Goal: Task Accomplishment & Management: Use online tool/utility

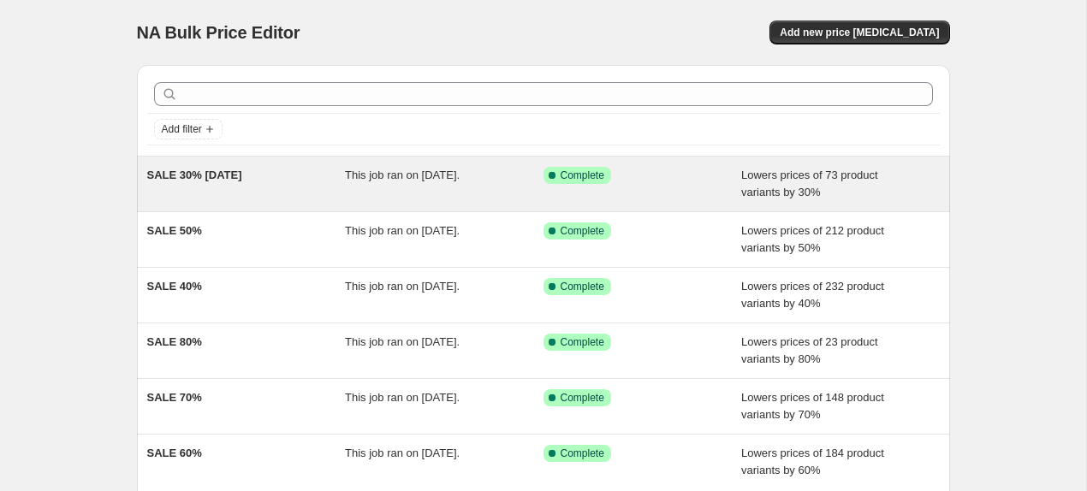
click at [235, 197] on div "SALE 30% 18 sep 2025" at bounding box center [246, 184] width 199 height 34
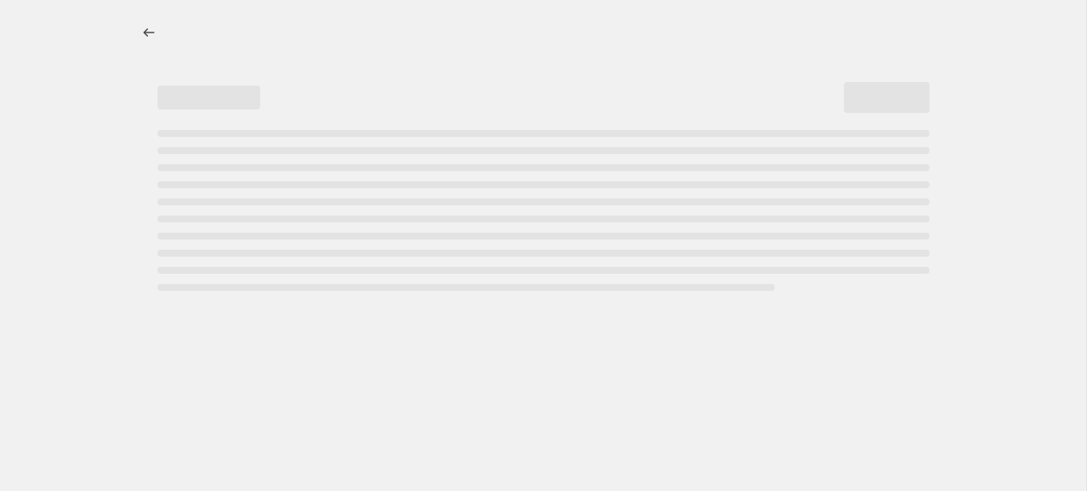
select select "percentage"
select select "tag"
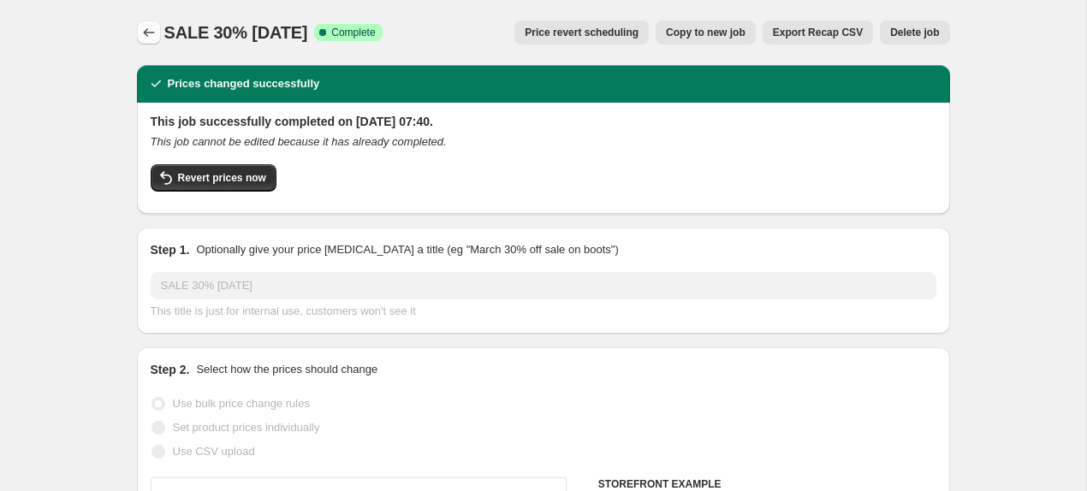
click at [145, 28] on icon "Price change jobs" at bounding box center [148, 32] width 17 height 17
